Goal: Find specific page/section: Find specific page/section

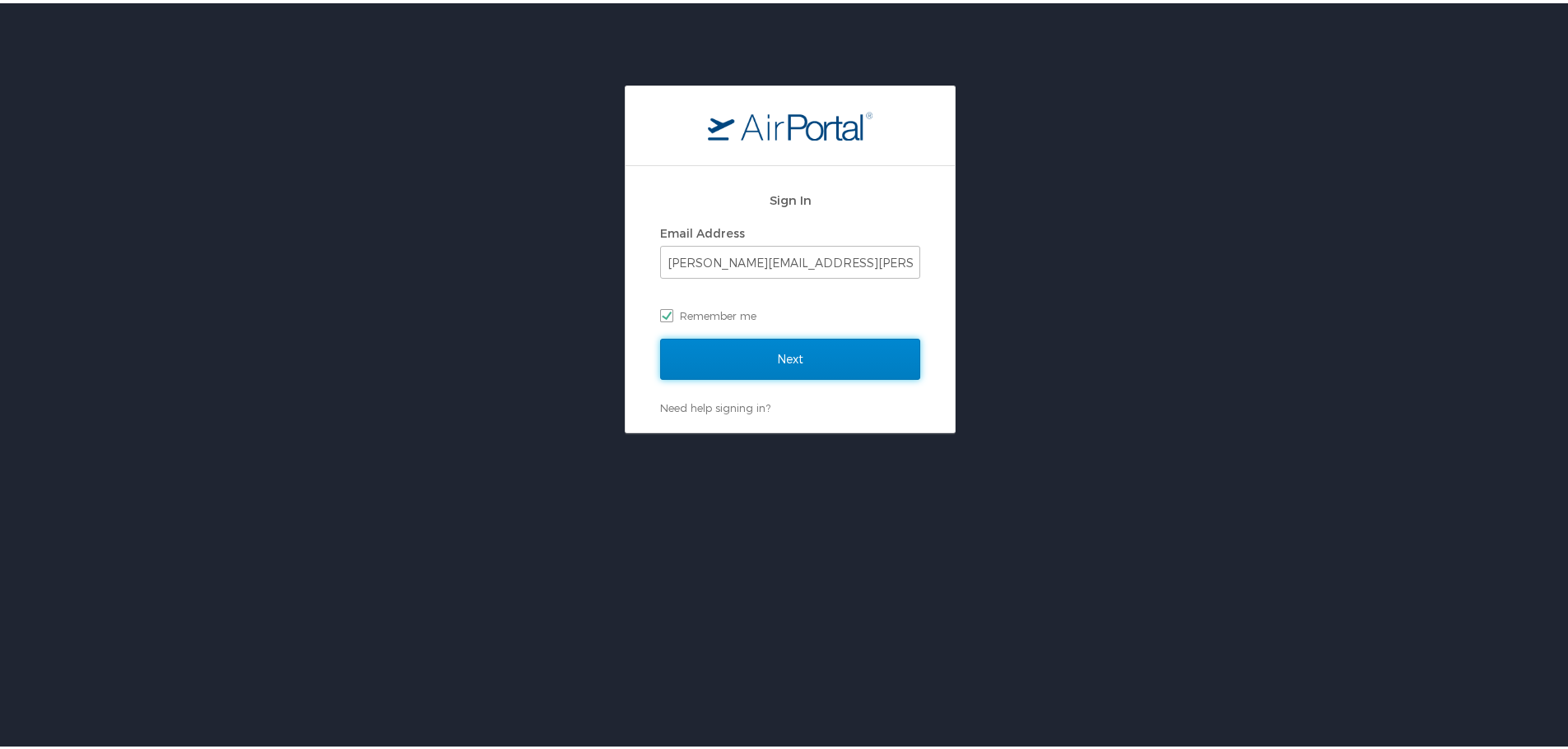
drag, startPoint x: 0, startPoint y: 0, endPoint x: 876, endPoint y: 362, distance: 947.9
click at [876, 362] on input "Next" at bounding box center [790, 356] width 260 height 41
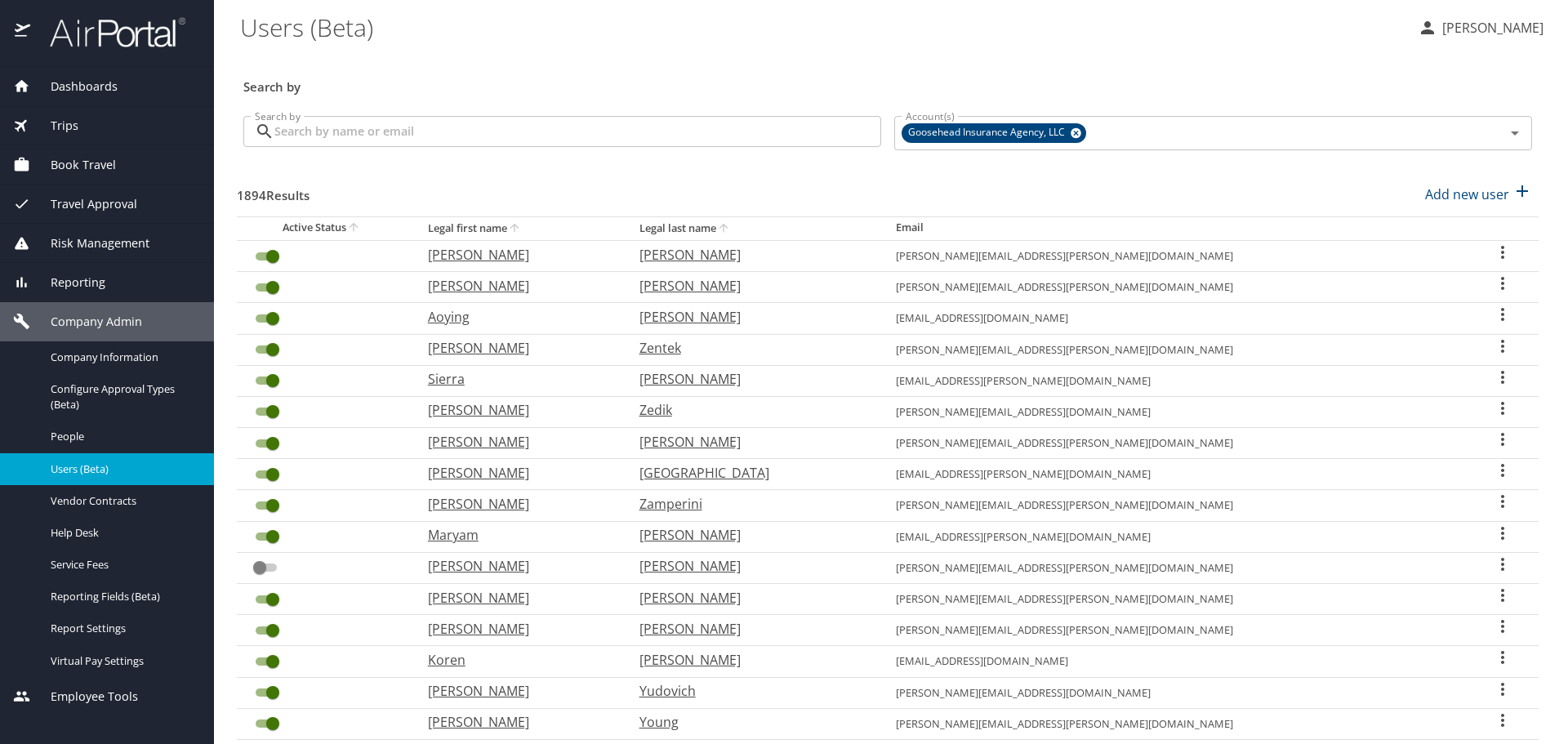
click at [618, 137] on input "Search by" at bounding box center [577, 132] width 607 height 31
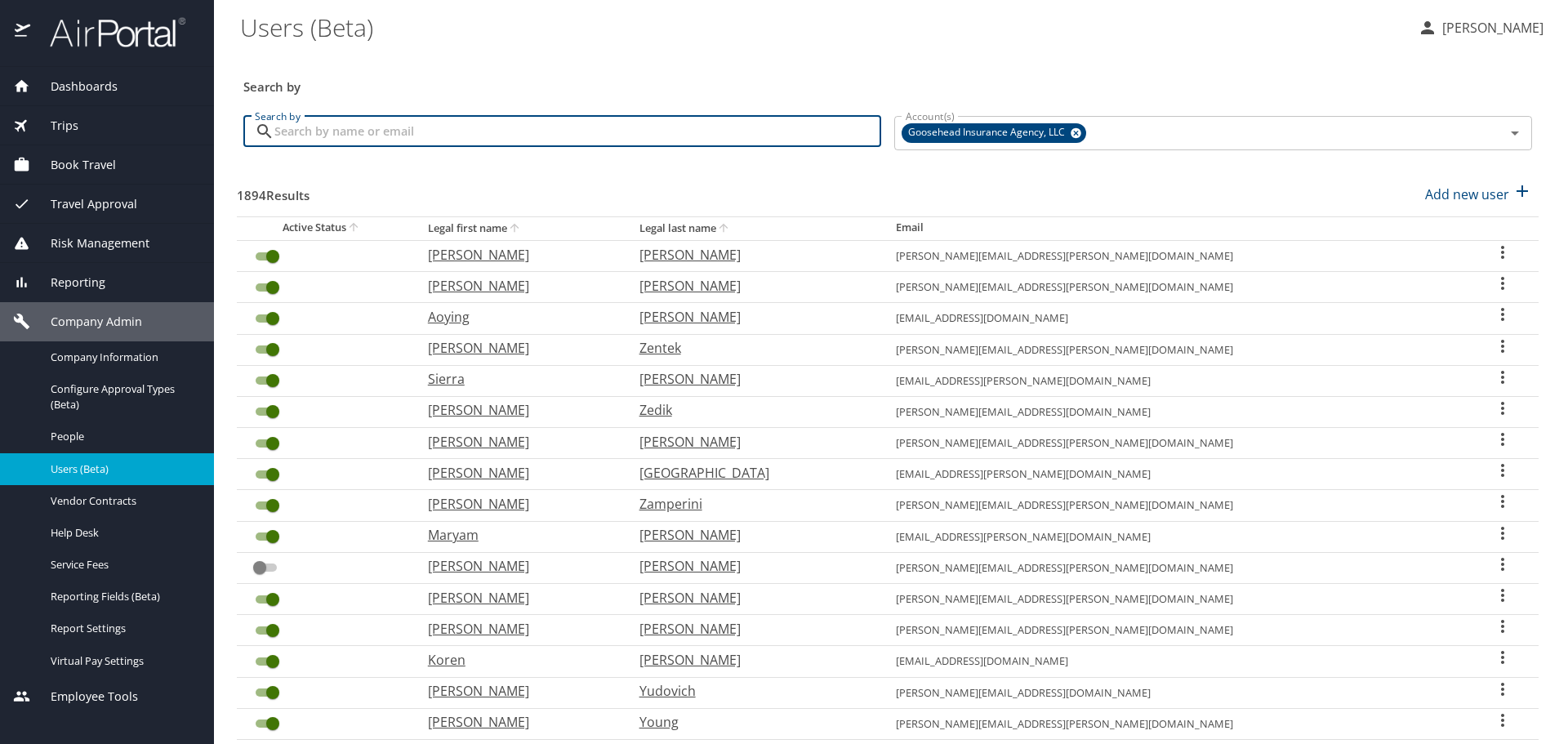
click at [594, 138] on input "Search by" at bounding box center [577, 132] width 607 height 31
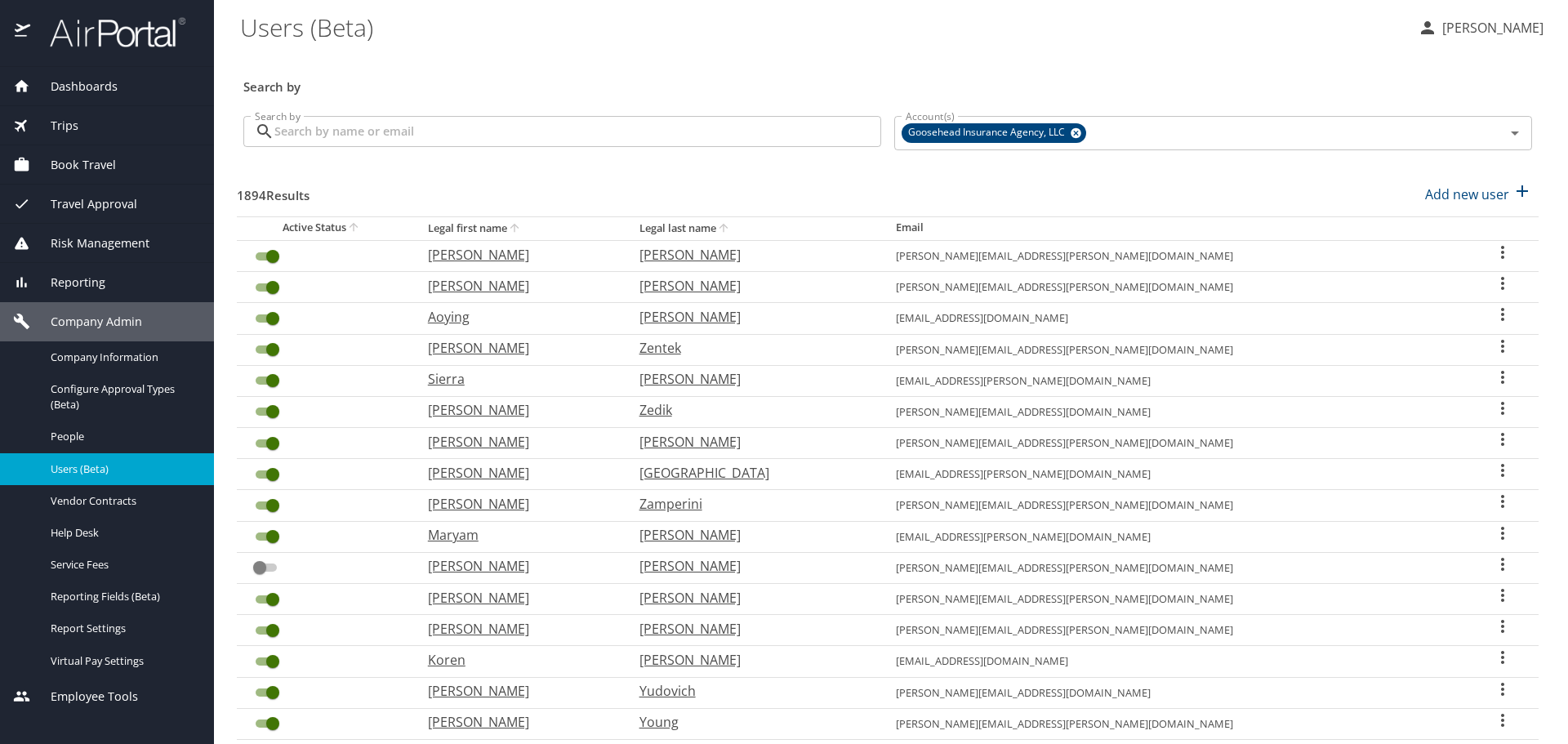
click at [408, 127] on input "Search by" at bounding box center [577, 132] width 607 height 31
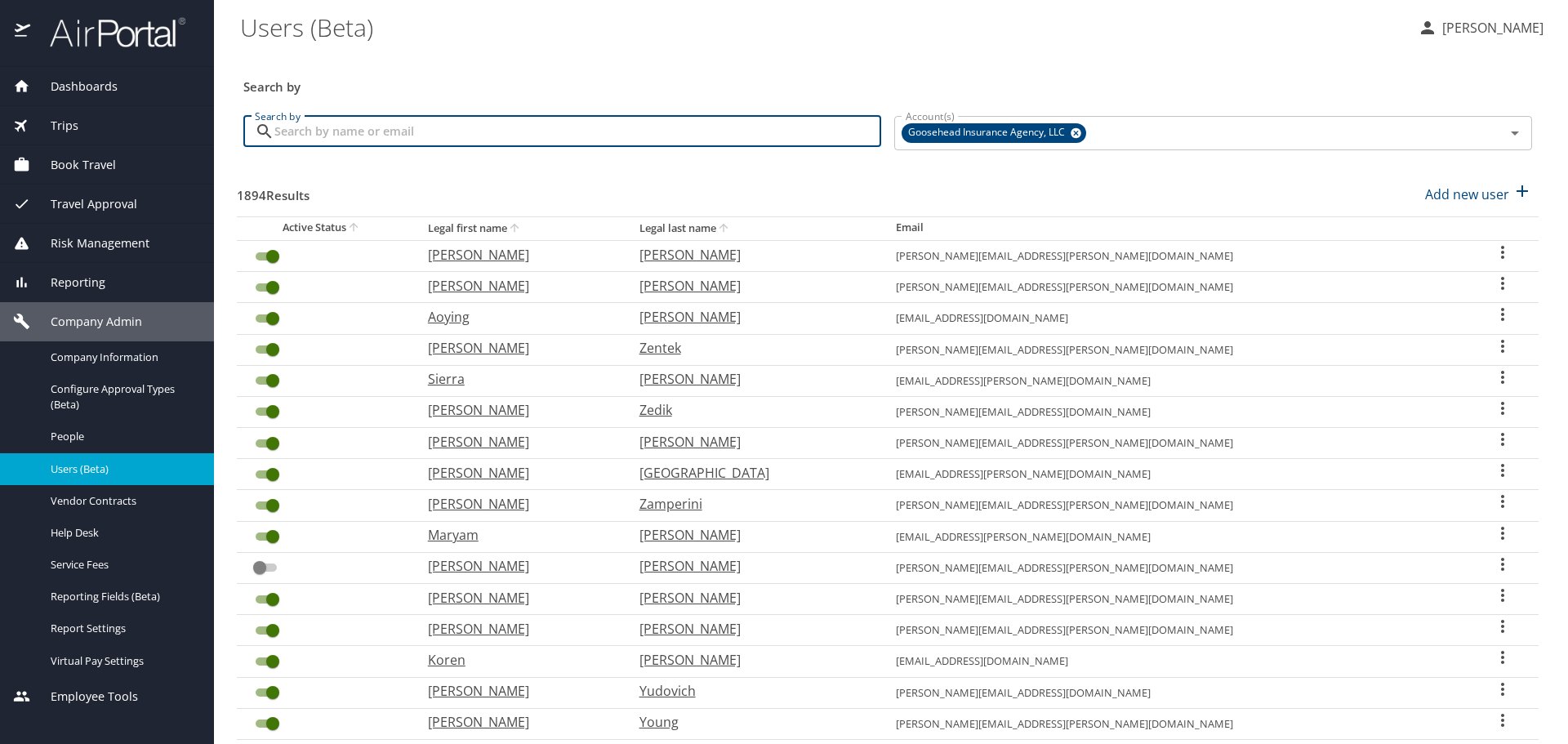
paste input "sam.makori@goosehead.com"
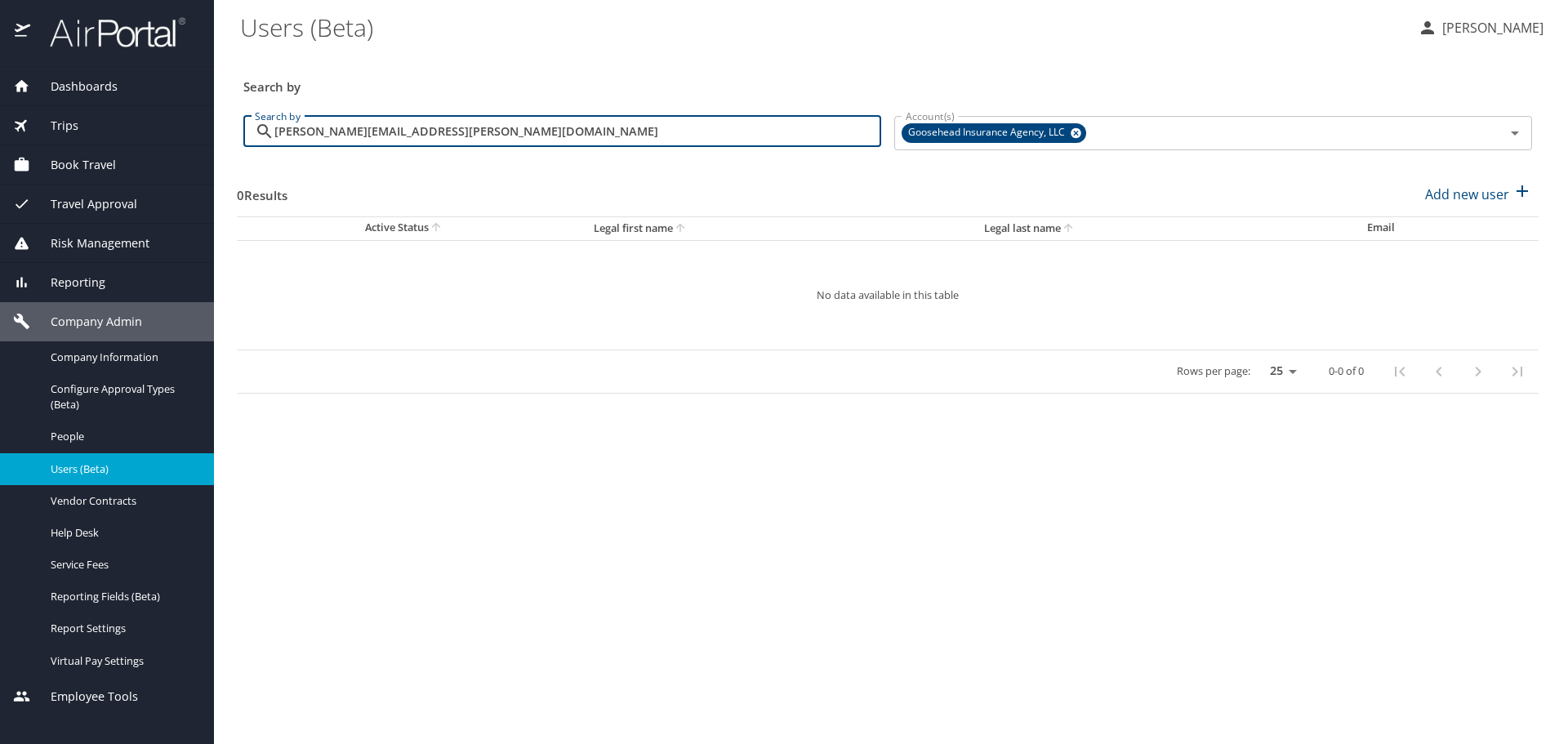
type input "sam.makori@goosehead.com"
